Goal: Task Accomplishment & Management: Use online tool/utility

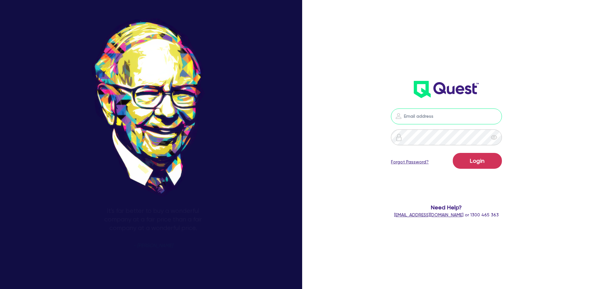
click at [431, 116] on input "email" at bounding box center [446, 116] width 111 height 16
click at [391, 146] on form "Login Forgot Password? Need Help? help@quest.finance or 1300 465 363" at bounding box center [447, 163] width 162 height 110
click at [415, 119] on input "email" at bounding box center [446, 116] width 111 height 16
click at [314, 150] on div "It's far better to buy a wonderful company at a fair price than a fair company …" at bounding box center [302, 145] width 604 height 338
click at [426, 121] on input "email" at bounding box center [446, 116] width 111 height 16
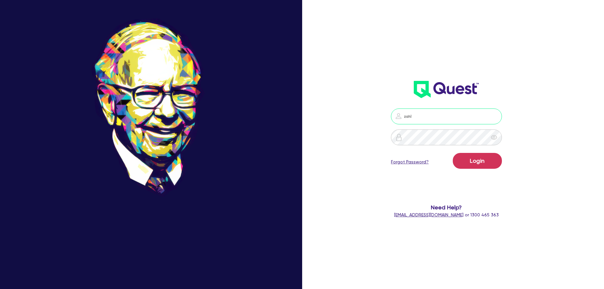
type input "zahlia@acquiredfinance.com"
click at [495, 137] on icon "eye" at bounding box center [494, 137] width 6 height 5
click at [422, 161] on link "Forgot Password?" at bounding box center [410, 162] width 38 height 7
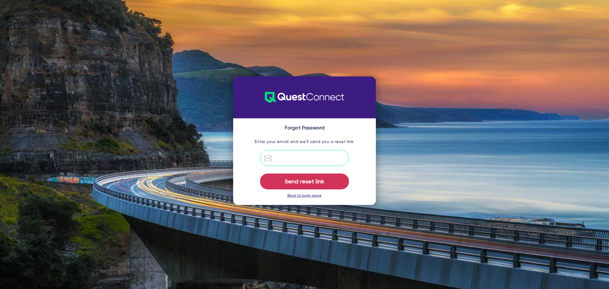
click at [318, 159] on input "email" at bounding box center [304, 158] width 89 height 16
type input "zahlia@acquiredfinance.com"
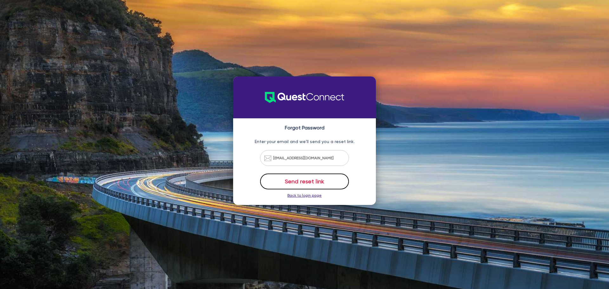
click at [324, 177] on button "Send reset link" at bounding box center [304, 181] width 89 height 16
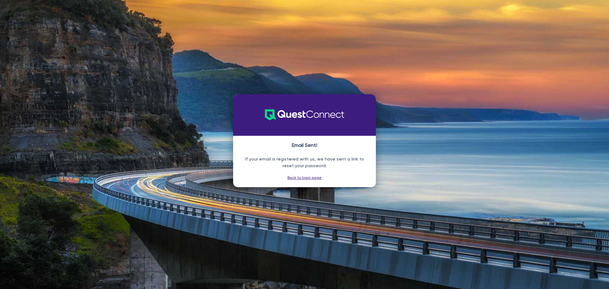
click at [309, 177] on link "Back to login page" at bounding box center [304, 177] width 34 height 4
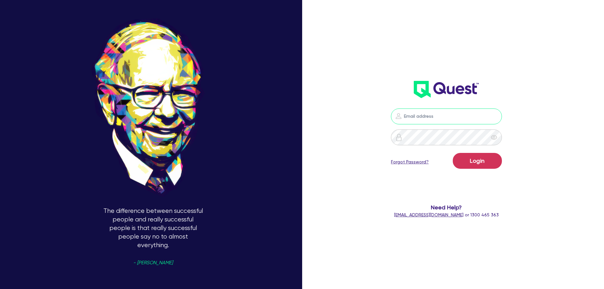
drag, startPoint x: 424, startPoint y: 120, endPoint x: 426, endPoint y: 123, distance: 4.1
click at [424, 120] on input "email" at bounding box center [446, 116] width 111 height 16
click at [430, 120] on input "email" at bounding box center [446, 116] width 111 height 16
type input "zahlia@acquiredfinance.com"
click at [497, 137] on icon "eye" at bounding box center [494, 137] width 6 height 6
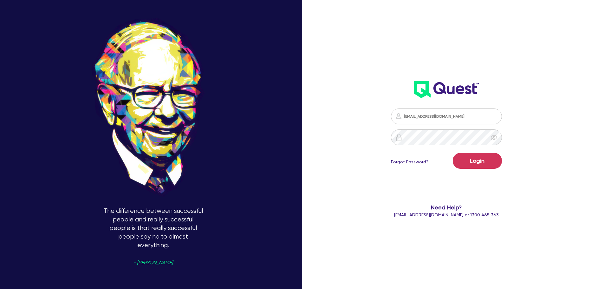
click at [533, 190] on div "zahlia@acquiredfinance.com Login Forgot Password? Need Help? help@quest.finance…" at bounding box center [446, 163] width 175 height 122
click at [493, 162] on button "Login" at bounding box center [477, 161] width 49 height 16
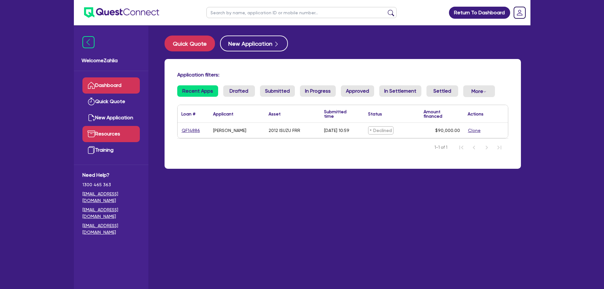
click at [126, 131] on link "Resources" at bounding box center [110, 134] width 57 height 16
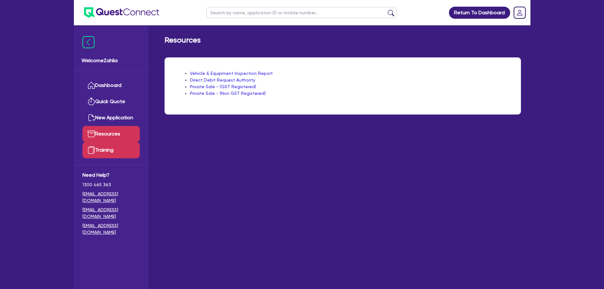
click at [122, 152] on link "Training" at bounding box center [110, 150] width 57 height 16
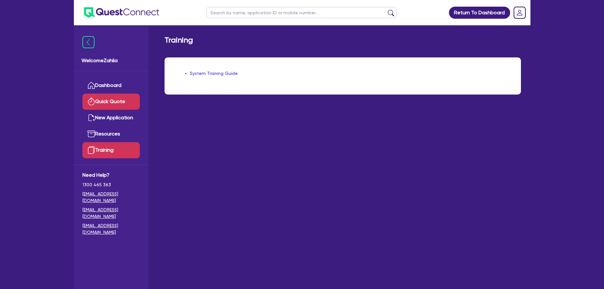
click at [120, 101] on link "Quick Quote" at bounding box center [110, 102] width 57 height 16
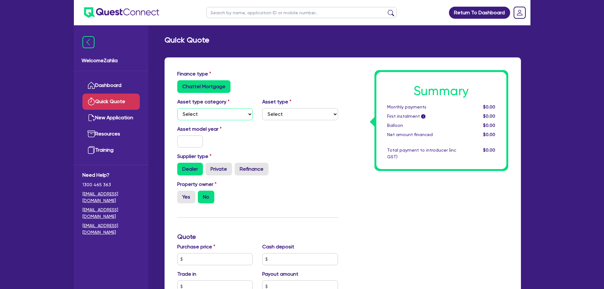
click at [205, 117] on select "Select Cars and light trucks Primary assets Secondary assets Tertiary assets" at bounding box center [215, 114] width 76 height 12
select select "PRIMARY_ASSETS"
click at [177, 108] on select "Select Cars and light trucks Primary assets Secondary assets Tertiary assets" at bounding box center [215, 114] width 76 height 12
click at [300, 113] on select "Select Heavy trucks over 4.5 tonne Trailers Bus and coaches Yellow goods and ex…" at bounding box center [300, 114] width 76 height 12
select select "FORKLIFTS_AND_WAREHOUSING_EQUIPMENT"
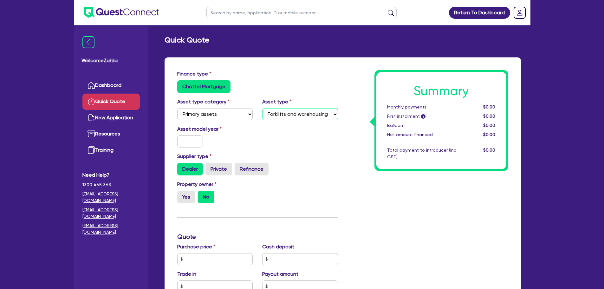
click at [262, 108] on select "Select Heavy trucks over 4.5 tonne Trailers Bus and coaches Yellow goods and ex…" at bounding box center [300, 114] width 76 height 12
click at [189, 147] on input "text" at bounding box center [190, 141] width 26 height 12
type input "2022"
drag, startPoint x: 296, startPoint y: 166, endPoint x: 289, endPoint y: 170, distance: 8.2
click at [296, 165] on div "Dealer Private Refinance" at bounding box center [257, 169] width 161 height 13
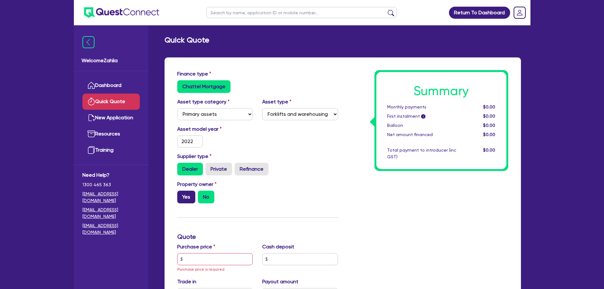
click at [194, 196] on label "Yes" at bounding box center [186, 197] width 18 height 13
click at [181, 195] on input "Yes" at bounding box center [179, 193] width 4 height 4
radio input "true"
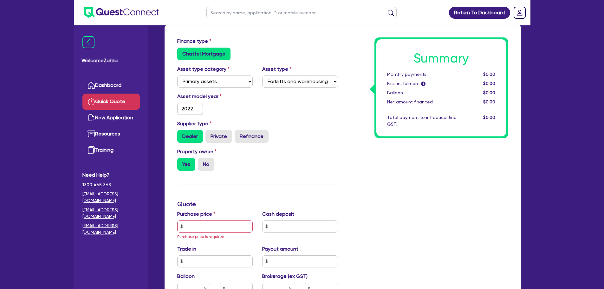
scroll to position [63, 0]
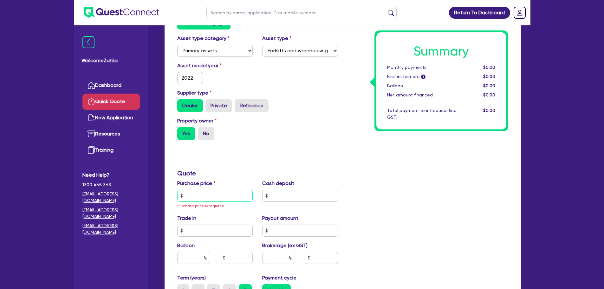
click at [214, 197] on input "text" at bounding box center [215, 196] width 76 height 12
click at [202, 196] on input "text" at bounding box center [215, 196] width 76 height 12
click at [199, 197] on input "text" at bounding box center [215, 196] width 76 height 12
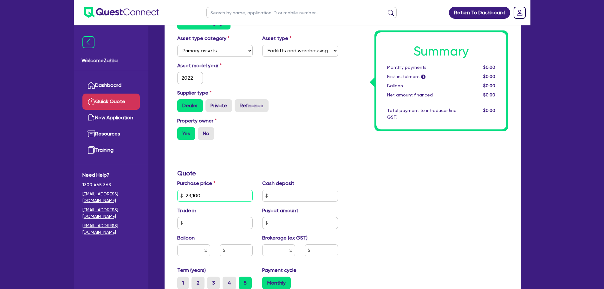
type input "23,100"
click at [473, 207] on div "Summary Monthly payments $0.00 First instalment i $0.00 Balloon $0.00 Net amoun…" at bounding box center [428, 196] width 170 height 378
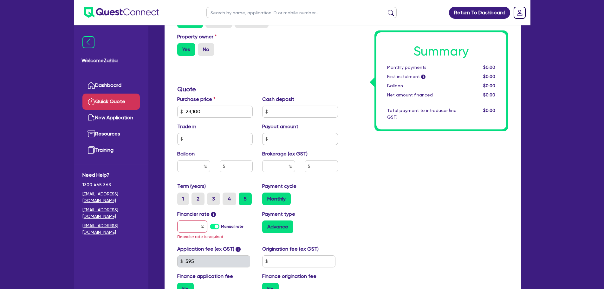
scroll to position [159, 0]
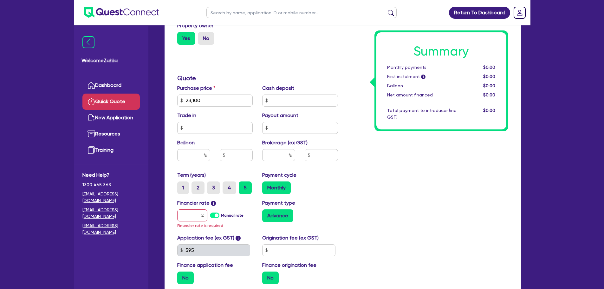
click at [221, 216] on label "Manual rate" at bounding box center [232, 215] width 23 height 6
click at [0, 0] on input "Manual rate" at bounding box center [0, 0] width 0 height 0
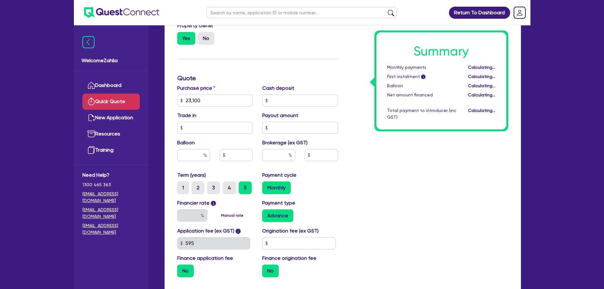
type input "17"
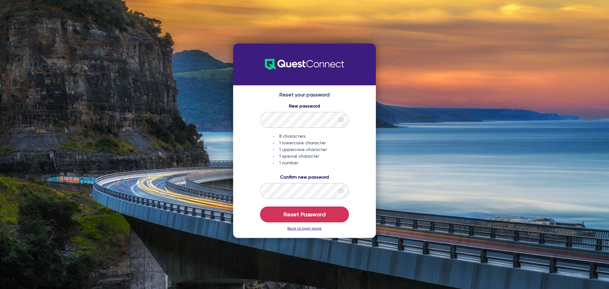
click at [343, 118] on icon "eye" at bounding box center [341, 120] width 6 height 6
click at [343, 190] on icon "eye" at bounding box center [341, 191] width 6 height 5
click at [354, 171] on form "New password 8 characters 1 lowercase character 1 uppercase character 1 special…" at bounding box center [304, 163] width 130 height 120
click at [325, 212] on button "Reset Password" at bounding box center [304, 214] width 89 height 16
